Goal: Task Accomplishment & Management: Manage account settings

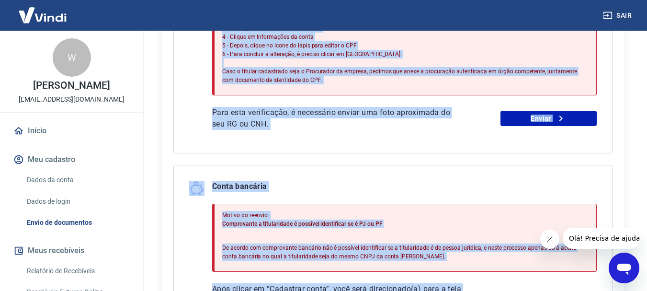
scroll to position [515, 0]
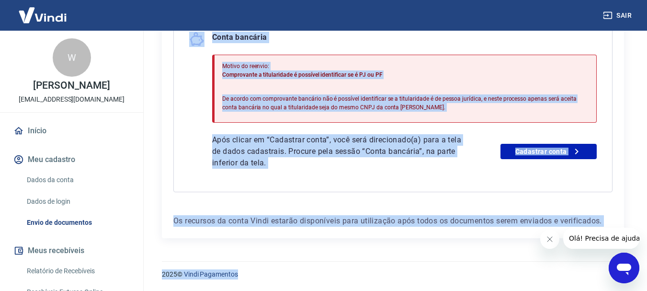
drag, startPoint x: 171, startPoint y: 67, endPoint x: 395, endPoint y: 303, distance: 325.3
copy main "Para utilizar alguns recursos da sua conta Vindi, é necessário enviar alguns do…"
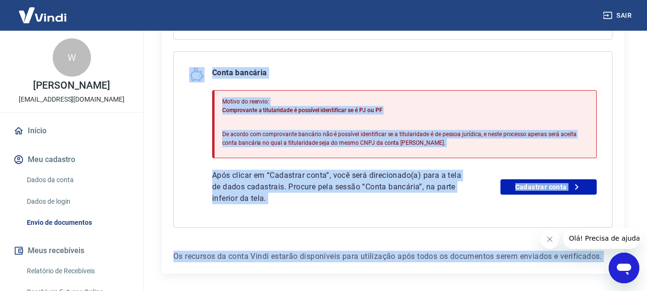
scroll to position [467, 0]
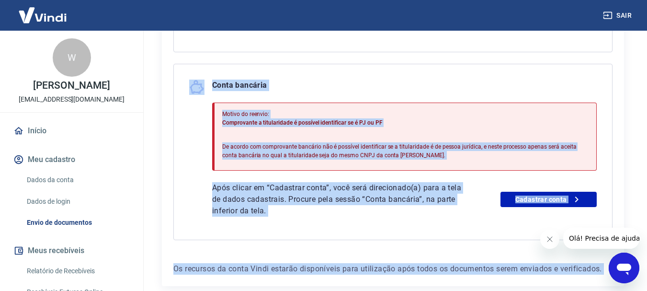
click at [488, 84] on div "Conta bancária" at bounding box center [392, 86] width 407 height 15
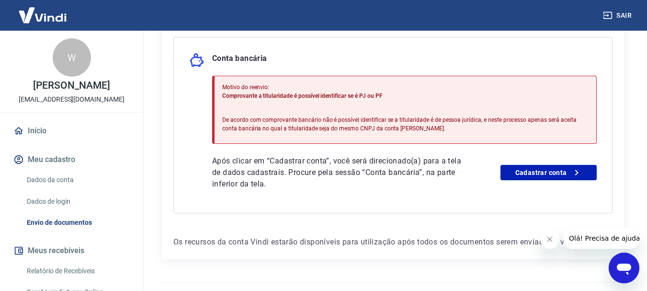
scroll to position [515, 0]
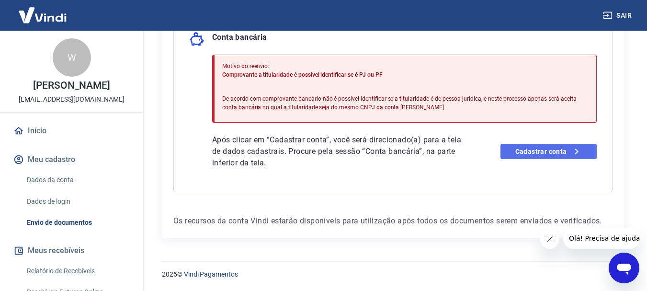
drag, startPoint x: 552, startPoint y: 150, endPoint x: 546, endPoint y: 151, distance: 6.8
click at [552, 150] on link "Cadastrar conta" at bounding box center [548, 151] width 96 height 15
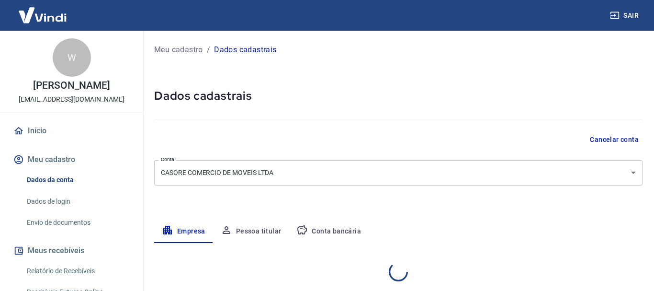
select select "PR"
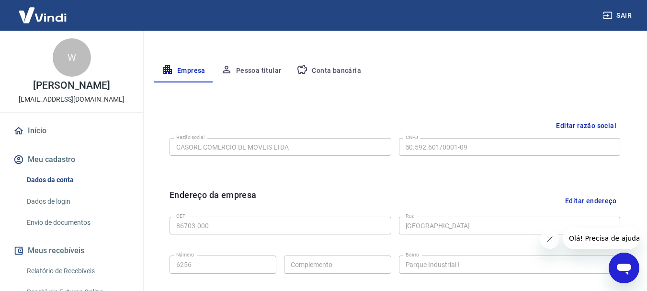
scroll to position [112, 0]
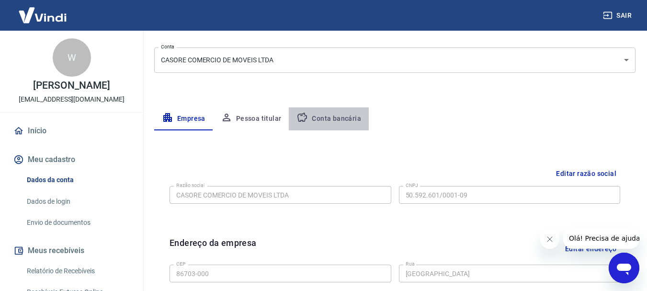
click at [331, 116] on button "Conta bancária" at bounding box center [329, 118] width 80 height 23
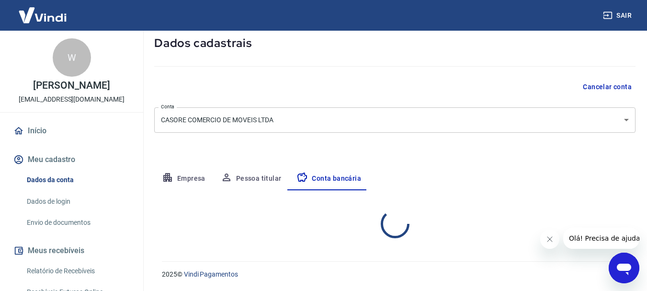
select select "1"
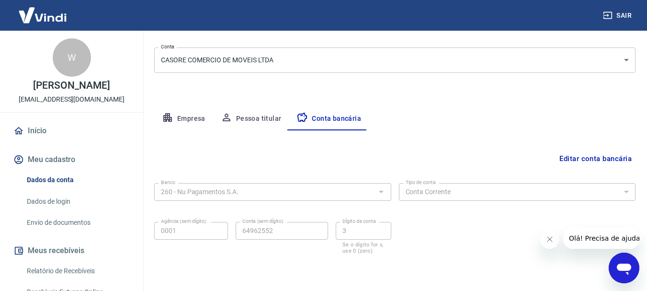
click at [383, 190] on div at bounding box center [380, 191] width 12 height 13
click at [577, 157] on button "Editar conta bancária" at bounding box center [595, 158] width 80 height 18
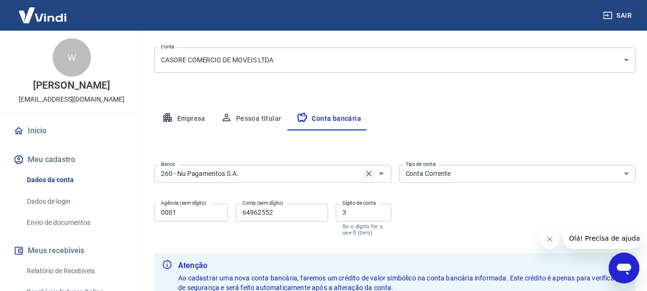
click at [369, 173] on icon "Clear" at bounding box center [369, 173] width 10 height 10
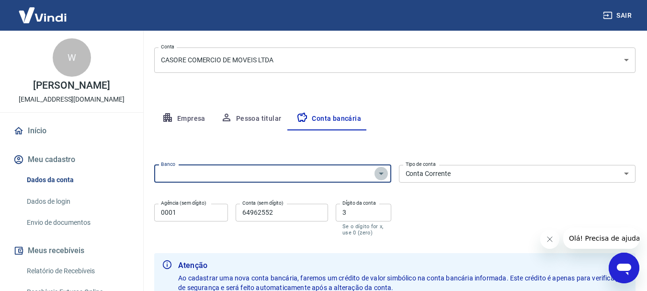
click at [381, 174] on icon "Abrir" at bounding box center [381, 173] width 5 height 2
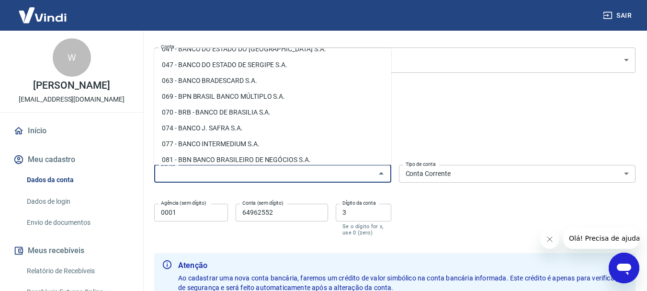
scroll to position [191, 0]
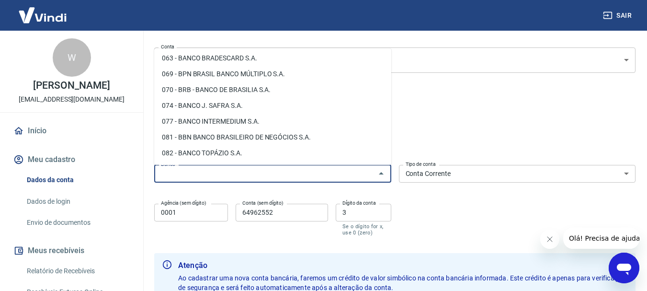
click at [246, 122] on li "077 - BANCO INTERMEDIUM S.A." at bounding box center [272, 121] width 237 height 16
type input "077 - BANCO INTERMEDIUM S.A."
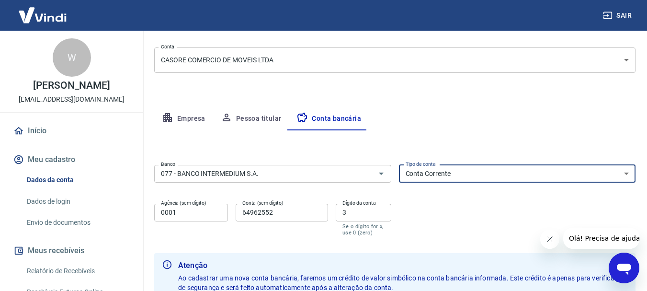
click at [626, 173] on select "Conta Corrente Conta Poupança" at bounding box center [517, 174] width 237 height 18
click at [458, 171] on select "Conta Corrente Conta Poupança" at bounding box center [517, 174] width 237 height 18
click at [183, 209] on input "0001" at bounding box center [191, 212] width 74 height 18
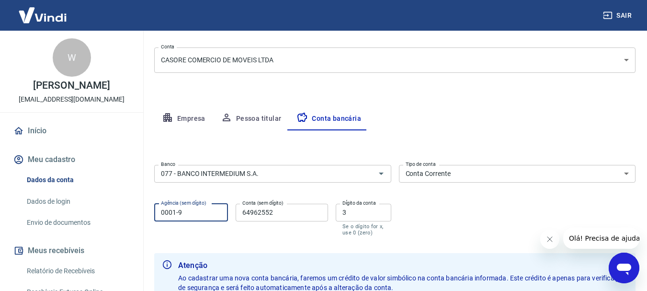
type input "0001-9"
drag, startPoint x: 278, startPoint y: 211, endPoint x: 211, endPoint y: 216, distance: 66.7
click at [203, 222] on div "Agência (sem dígito) 0001-9 Agência (sem dígito) Conta (sem dígito) 64962552 Co…" at bounding box center [272, 219] width 237 height 38
type input "046354259"
drag, startPoint x: 351, startPoint y: 213, endPoint x: 336, endPoint y: 213, distance: 14.8
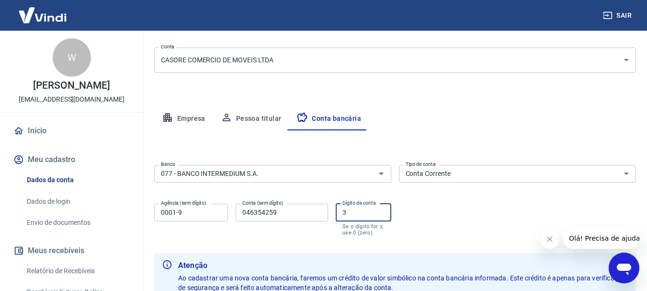
click at [336, 213] on input "3" at bounding box center [364, 212] width 56 height 18
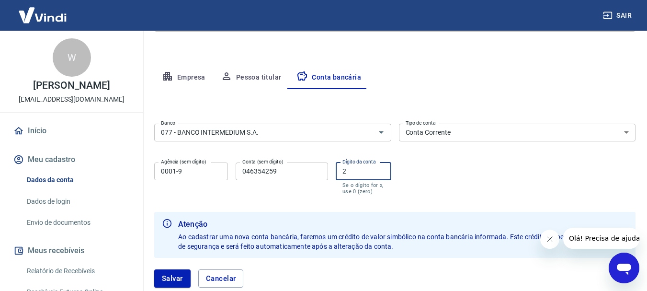
scroll to position [208, 0]
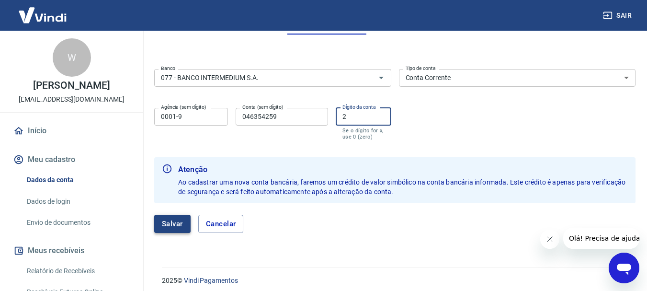
type input "2"
click at [170, 227] on button "Salvar" at bounding box center [172, 223] width 36 height 18
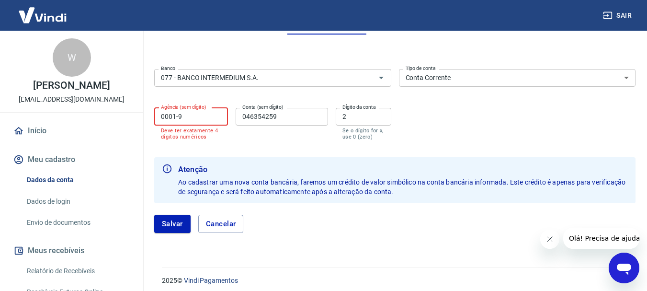
click at [193, 113] on input "0001-9" at bounding box center [191, 117] width 74 height 18
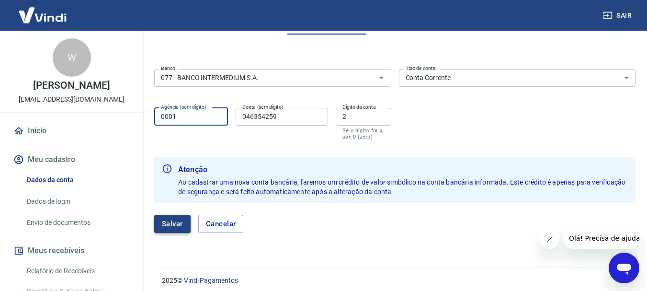
type input "0001"
click at [175, 221] on button "Salvar" at bounding box center [172, 223] width 36 height 18
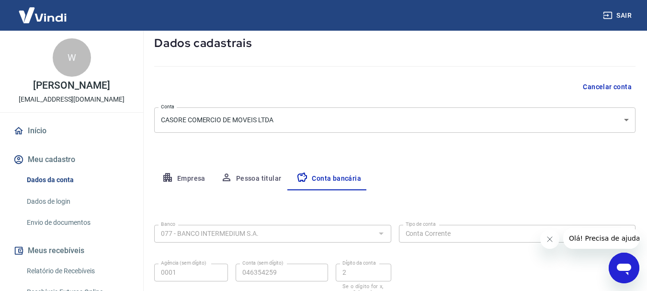
select select "1"
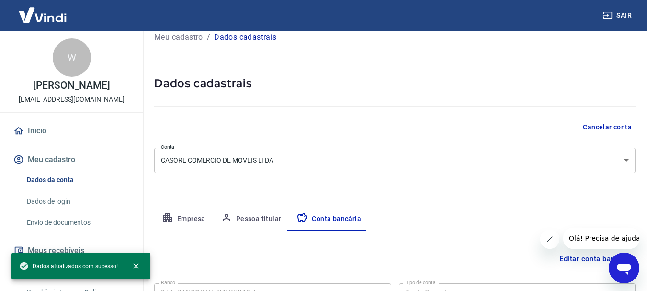
scroll to position [0, 0]
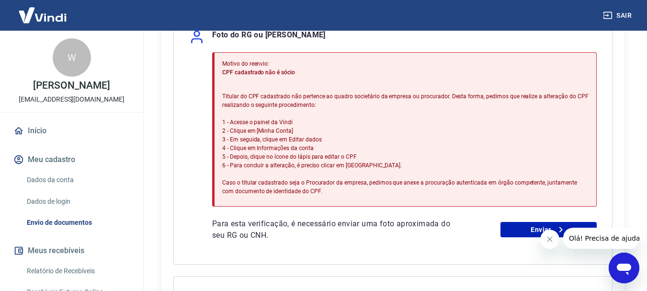
scroll to position [239, 0]
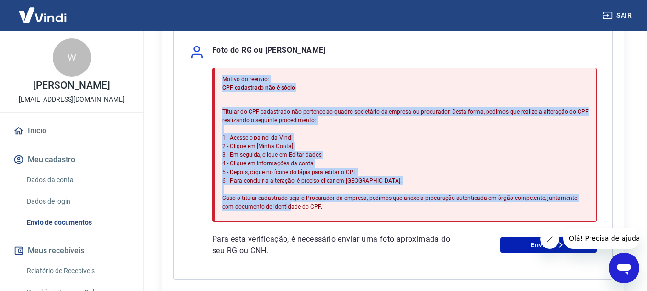
drag, startPoint x: 218, startPoint y: 79, endPoint x: 335, endPoint y: 202, distance: 170.0
click at [398, 220] on div "Motivo do reenvio: CPF cadastrado não é sócio Titular do CPF cadastrado não per…" at bounding box center [404, 144] width 384 height 154
copy div "Motivo do reenvio: CPF cadastrado não é sócio Titular do CPF cadastrado não per…"
click at [403, 163] on p "Titular do CPF cadastrado não pertence ao quadro societário da empresa ou procu…" at bounding box center [405, 158] width 366 height 103
click at [534, 246] on link "Enviar" at bounding box center [548, 244] width 96 height 15
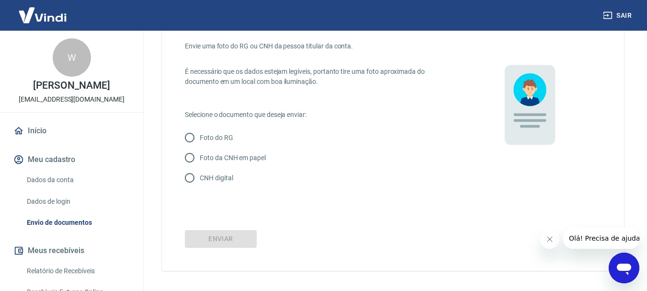
scroll to position [34, 0]
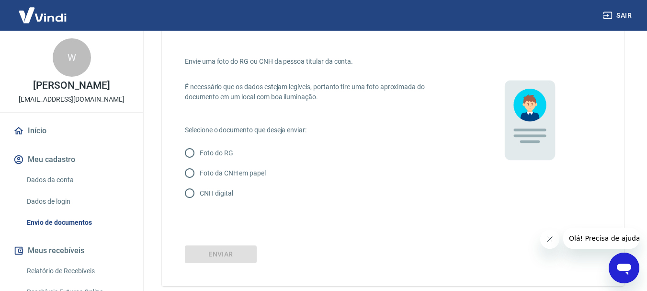
click at [62, 179] on link "Dados da conta" at bounding box center [77, 180] width 109 height 20
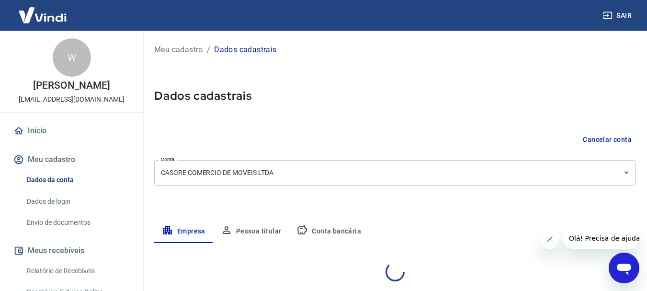
select select "PR"
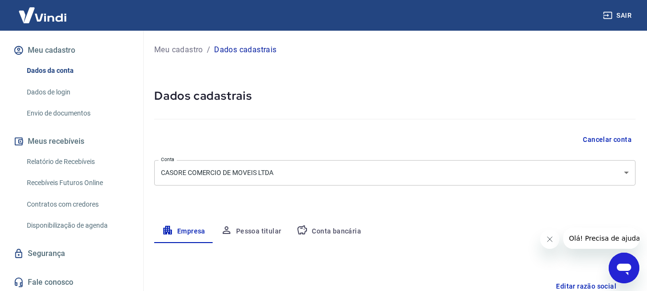
scroll to position [131, 0]
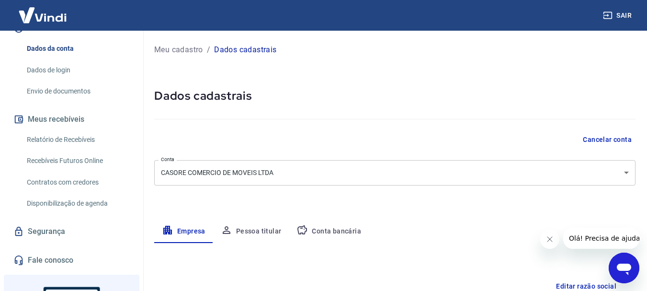
click at [79, 91] on link "Envio de documentos" at bounding box center [77, 91] width 109 height 20
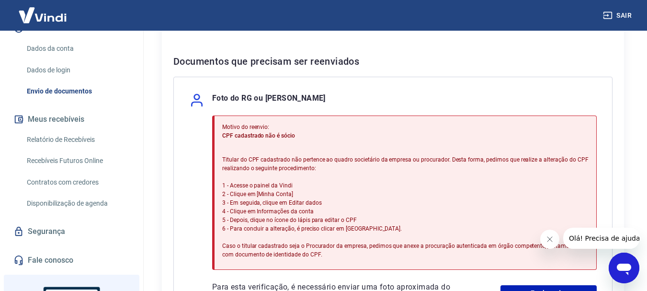
scroll to position [327, 0]
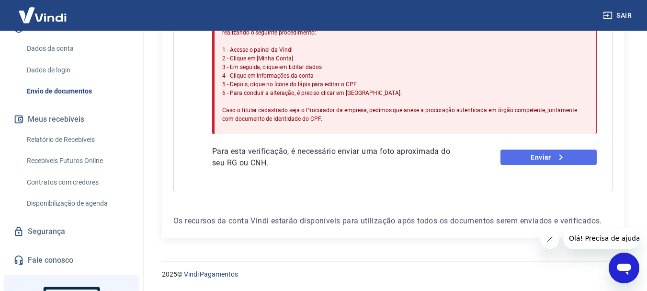
click at [530, 159] on link "Enviar" at bounding box center [548, 156] width 96 height 15
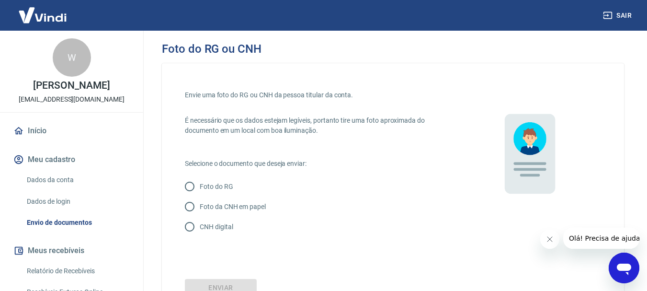
click at [188, 205] on input "Foto da CNH em papel" at bounding box center [189, 206] width 20 height 20
radio input "true"
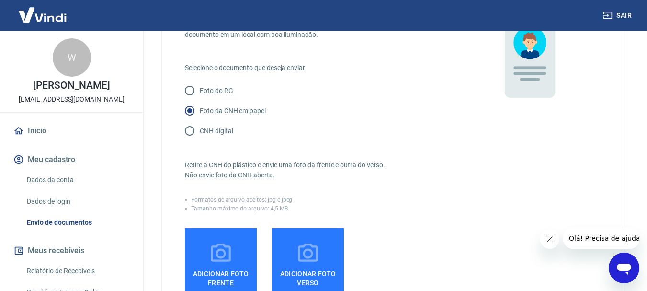
scroll to position [144, 0]
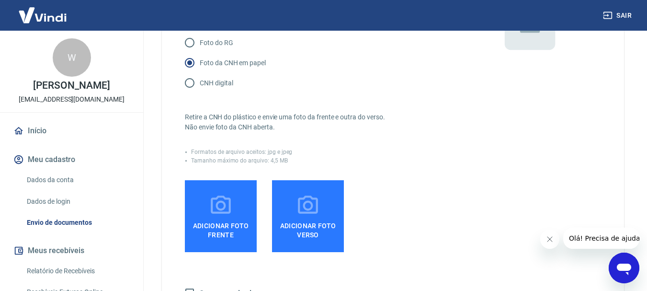
click at [68, 179] on link "Dados da conta" at bounding box center [77, 180] width 109 height 20
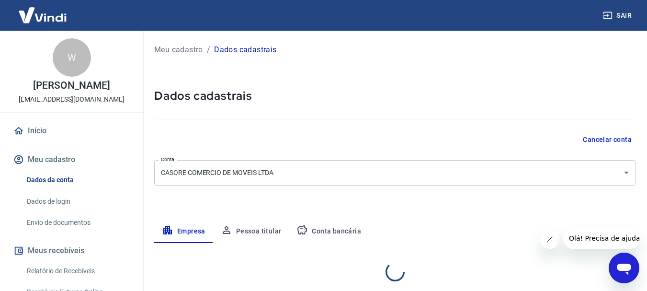
select select "PR"
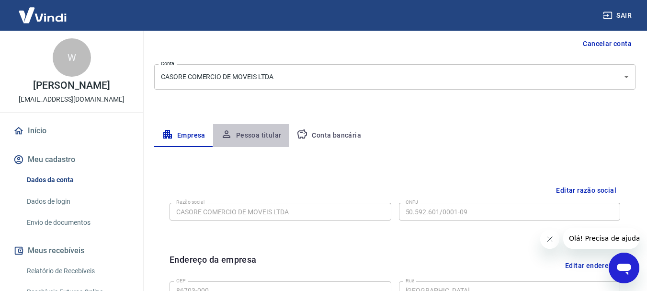
click at [255, 133] on button "Pessoa titular" at bounding box center [251, 135] width 76 height 23
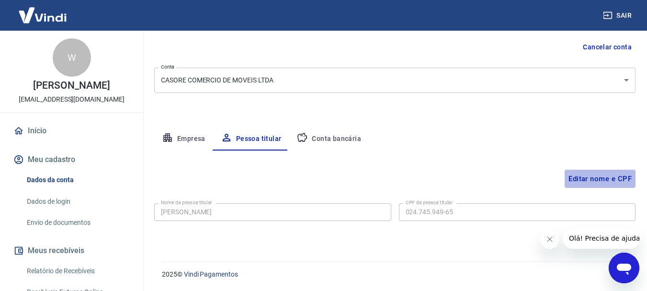
click at [594, 179] on button "Editar nome e CPF" at bounding box center [599, 178] width 71 height 18
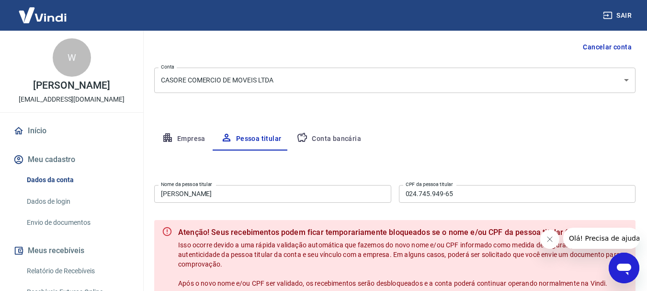
click at [550, 239] on icon "Fechar mensagem da empresa" at bounding box center [549, 239] width 8 height 8
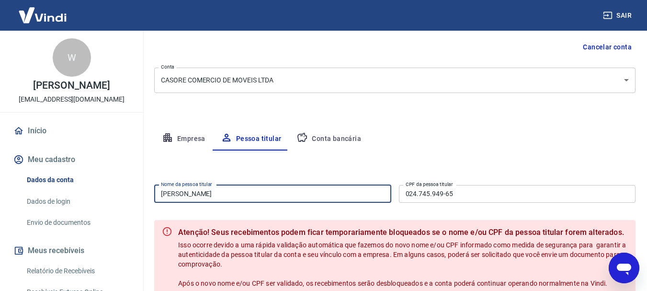
drag, startPoint x: 240, startPoint y: 191, endPoint x: 43, endPoint y: 194, distance: 197.2
click at [43, 194] on div "Sair W Wilson Carvalho Orellana willorell@hotmail.com Início Meu cadastro Dados…" at bounding box center [323, 53] width 647 height 291
type input "s"
type input "[PERSON_NAME]"
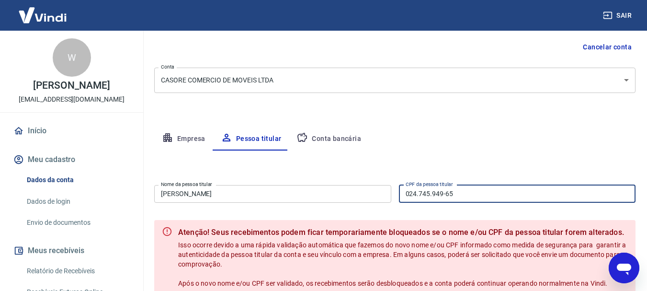
drag, startPoint x: 419, startPoint y: 193, endPoint x: 358, endPoint y: 201, distance: 61.2
click at [358, 201] on div "Nome da pessoa titular Silvana Alves Nome da pessoa titular CPF da pessoa titul…" at bounding box center [394, 192] width 481 height 23
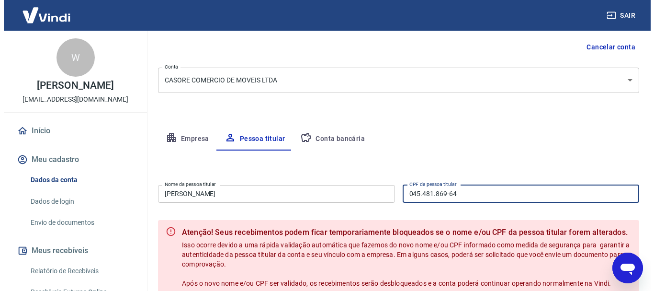
scroll to position [188, 0]
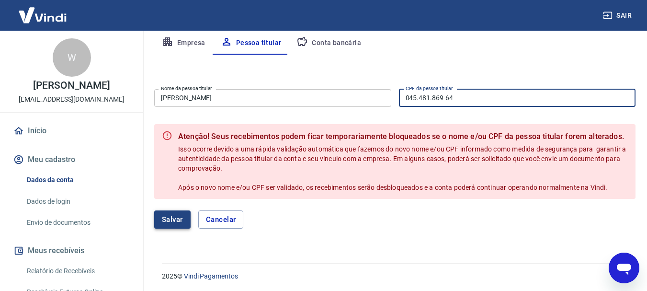
type input "045.481.869-64"
click at [173, 220] on button "Salvar" at bounding box center [172, 219] width 36 height 18
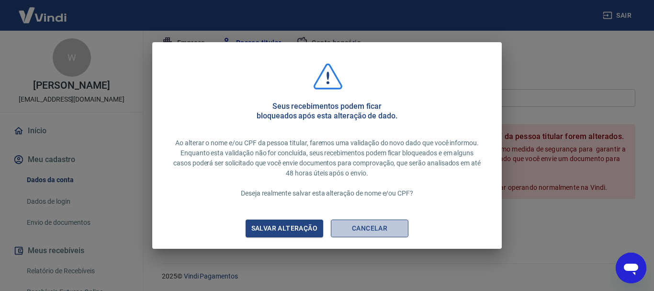
click at [374, 229] on button "Cancelar" at bounding box center [370, 228] width 78 height 18
type input "[PERSON_NAME]"
type input "024.745.949-65"
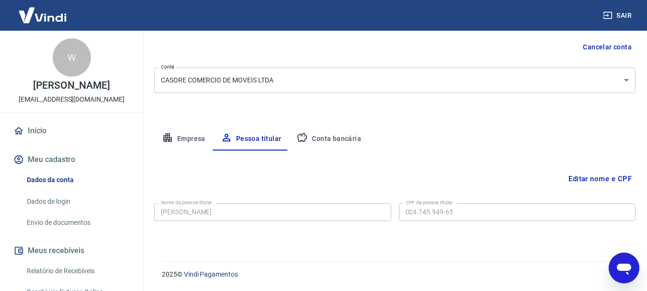
scroll to position [92, 0]
click at [598, 177] on button "Editar nome e CPF" at bounding box center [599, 178] width 71 height 18
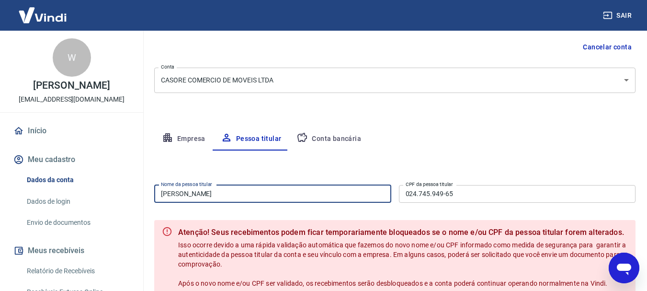
drag, startPoint x: 276, startPoint y: 197, endPoint x: 64, endPoint y: 205, distance: 211.7
click at [64, 198] on div "Sair W Wilson Carvalho Orellana willorell@hotmail.com Início Meu cadastro Dados…" at bounding box center [323, 53] width 647 height 291
type input "[PERSON_NAME]"
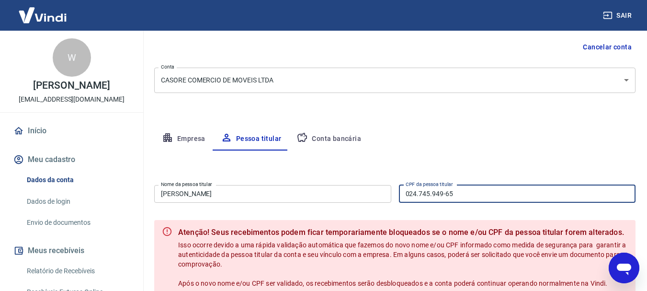
drag, startPoint x: 472, startPoint y: 195, endPoint x: 390, endPoint y: 198, distance: 82.4
click at [390, 198] on div "Nome da pessoa titular Silvana Alves Nome da pessoa titular CPF da pessoa titul…" at bounding box center [394, 192] width 481 height 23
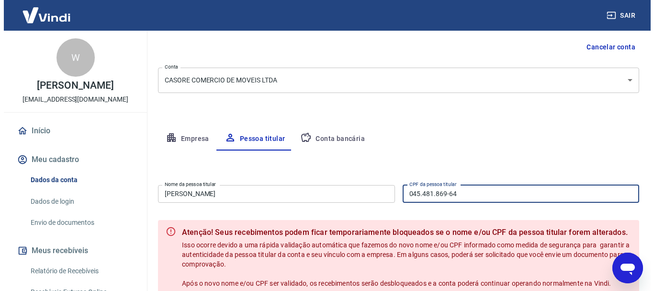
scroll to position [188, 0]
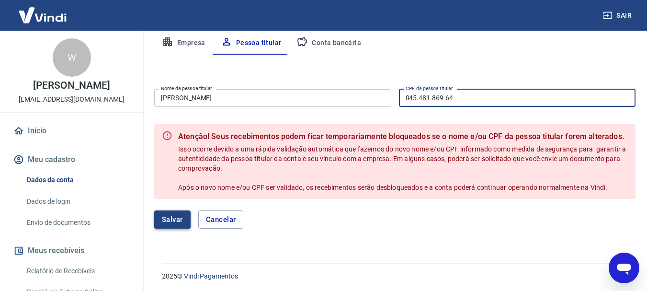
type input "045.481.869-64"
click at [178, 212] on button "Salvar" at bounding box center [172, 219] width 36 height 18
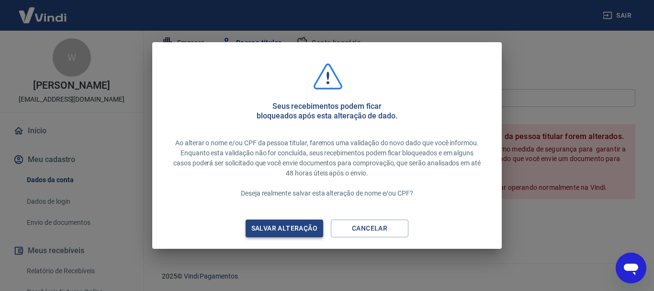
click at [284, 225] on div "Salvar alteração" at bounding box center [284, 228] width 89 height 12
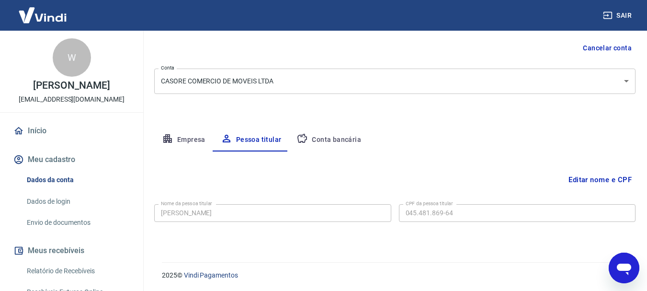
scroll to position [92, 0]
click at [53, 198] on link "Dados de login" at bounding box center [77, 201] width 109 height 20
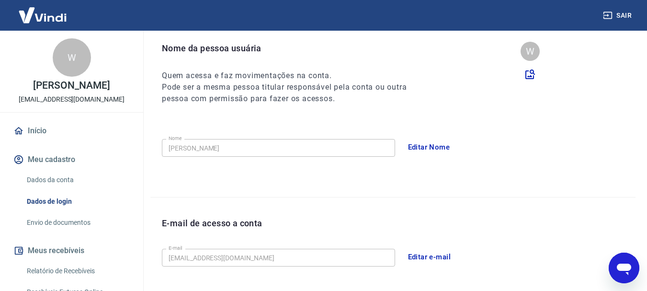
scroll to position [323, 0]
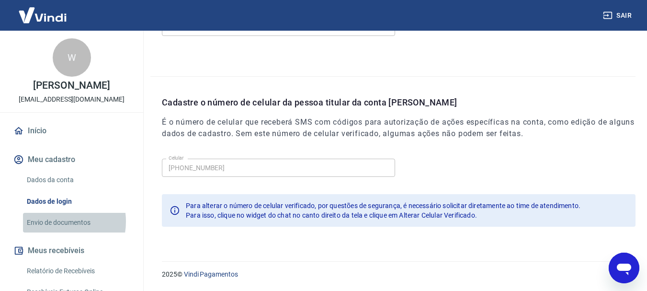
click at [55, 221] on link "Envio de documentos" at bounding box center [77, 223] width 109 height 20
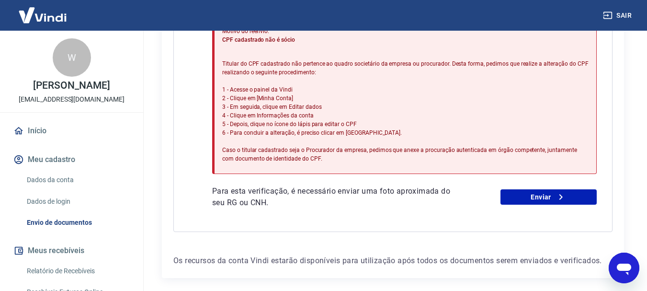
scroll to position [327, 0]
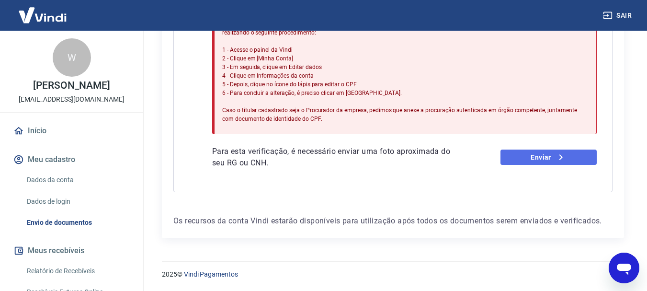
click at [543, 157] on link "Enviar" at bounding box center [548, 156] width 96 height 15
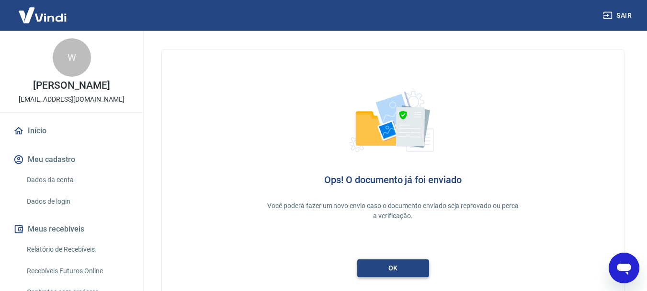
click at [395, 266] on link "ok" at bounding box center [393, 268] width 72 height 18
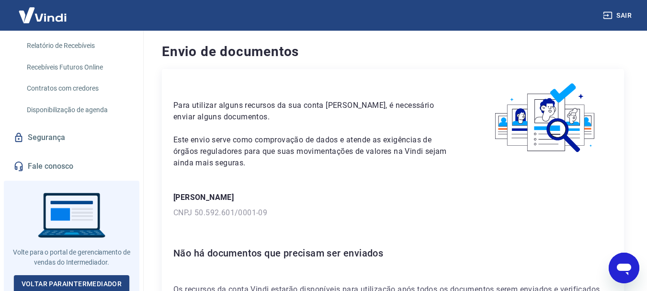
scroll to position [205, 0]
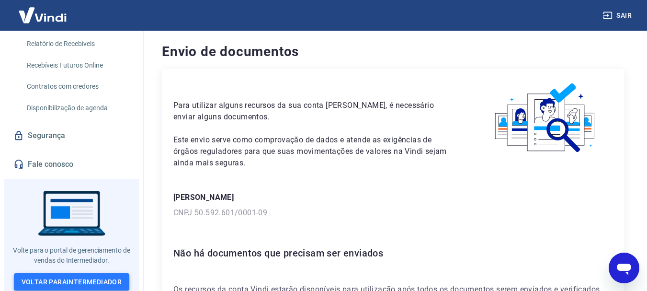
click at [96, 277] on link "Voltar para Intermediador" at bounding box center [72, 282] width 116 height 18
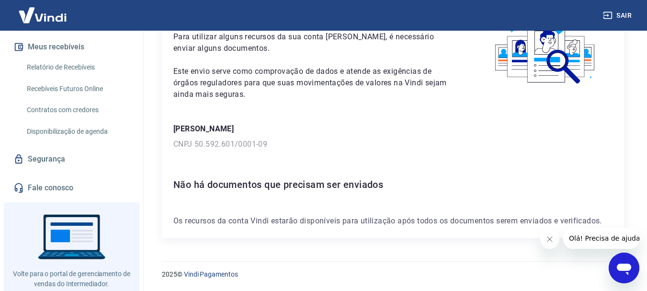
scroll to position [205, 0]
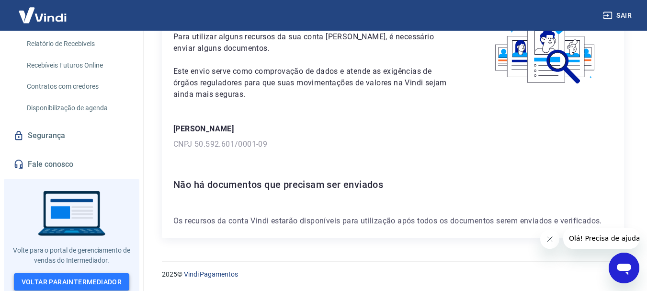
click at [100, 280] on link "Voltar para Intermediador" at bounding box center [72, 282] width 116 height 18
